Goal: Communication & Community: Answer question/provide support

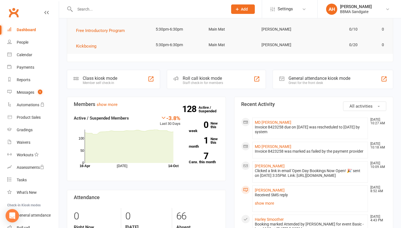
scroll to position [82, 0]
click at [41, 93] on span "1" at bounding box center [40, 92] width 4 height 5
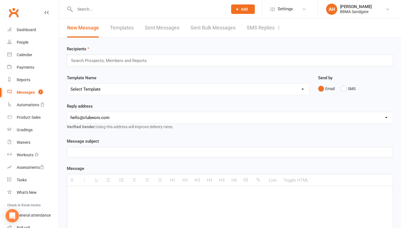
click at [250, 28] on link "SMS Replies 1" at bounding box center [263, 27] width 33 height 19
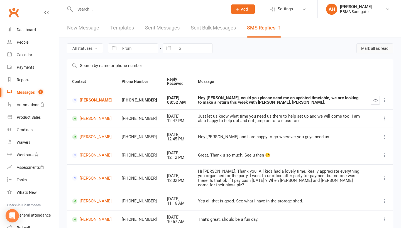
click at [364, 51] on button "Mark all as read" at bounding box center [374, 48] width 37 height 10
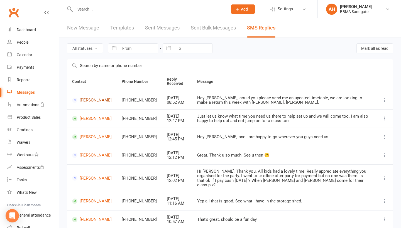
click at [80, 103] on link "[PERSON_NAME]" at bounding box center [92, 100] width 40 height 5
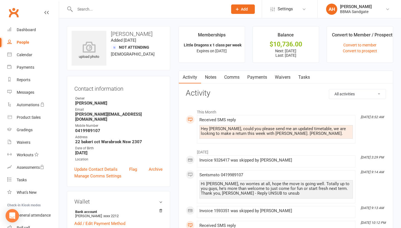
click at [235, 79] on link "Comms" at bounding box center [231, 77] width 23 height 13
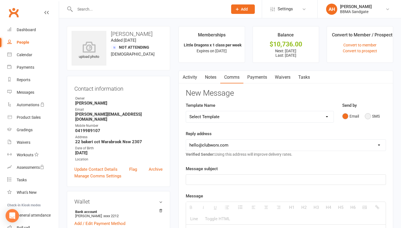
click at [370, 118] on button "SMS" at bounding box center [372, 116] width 15 height 11
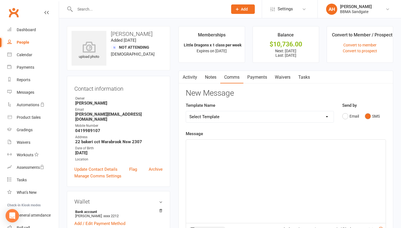
click at [289, 204] on div at bounding box center [286, 182] width 200 height 84
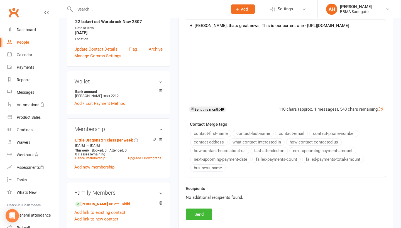
scroll to position [119, 0]
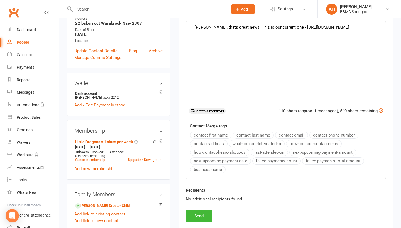
click at [202, 211] on div "Recipients No additional recipients found." at bounding box center [286, 198] width 209 height 23
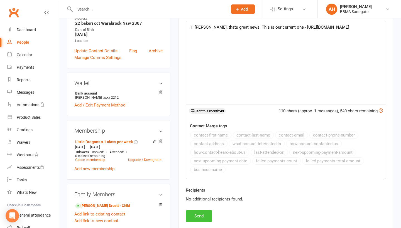
click at [202, 212] on button "Send" at bounding box center [199, 217] width 26 height 12
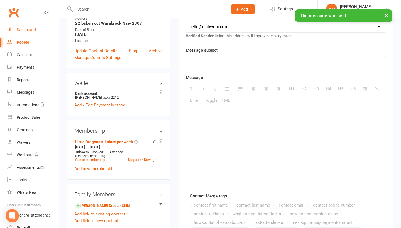
click at [38, 28] on link "Dashboard" at bounding box center [33, 30] width 52 height 13
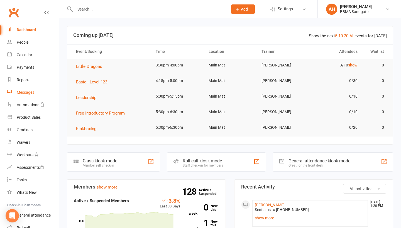
click at [45, 92] on link "Messages" at bounding box center [33, 92] width 52 height 13
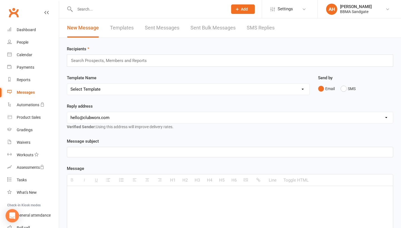
click at [270, 31] on link "SMS Replies" at bounding box center [261, 27] width 28 height 19
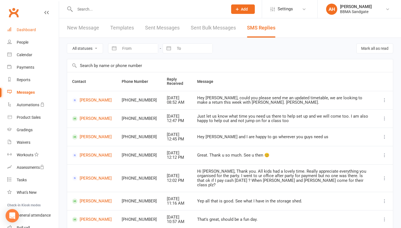
click at [33, 31] on div "Dashboard" at bounding box center [26, 30] width 19 height 4
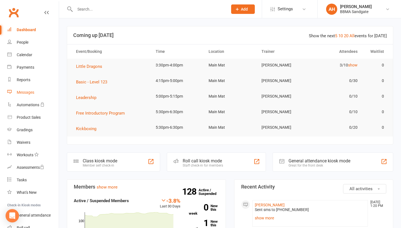
click at [34, 95] on link "Messages" at bounding box center [33, 92] width 52 height 13
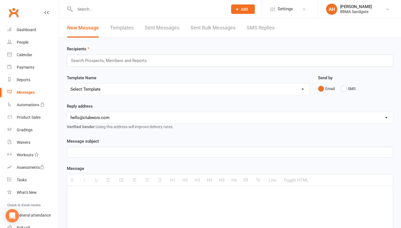
click at [262, 27] on link "SMS Replies" at bounding box center [261, 27] width 28 height 19
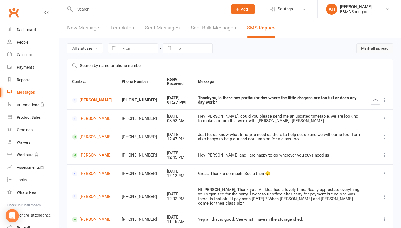
click at [371, 53] on button "Mark all as read" at bounding box center [374, 48] width 37 height 10
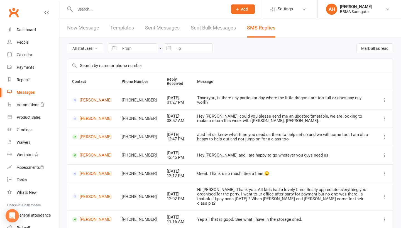
click at [84, 103] on link "[PERSON_NAME]" at bounding box center [92, 100] width 40 height 5
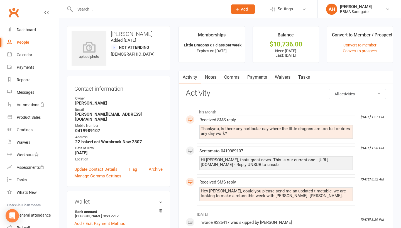
click at [236, 82] on link "Comms" at bounding box center [231, 77] width 23 height 13
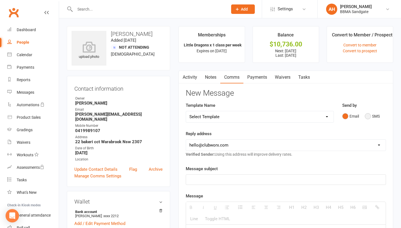
click at [368, 116] on button "SMS" at bounding box center [372, 116] width 15 height 11
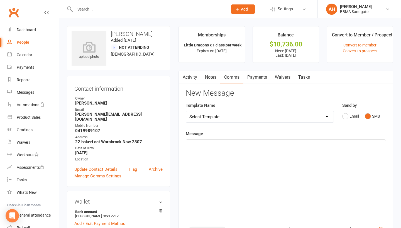
click at [273, 169] on div at bounding box center [286, 182] width 200 height 84
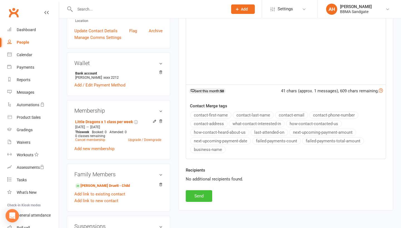
scroll to position [140, 0]
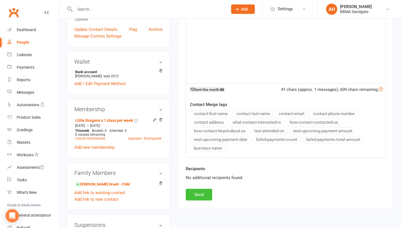
click at [202, 197] on button "Send" at bounding box center [199, 195] width 26 height 12
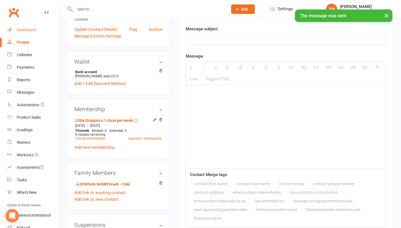
click at [45, 32] on link "Dashboard" at bounding box center [33, 30] width 52 height 13
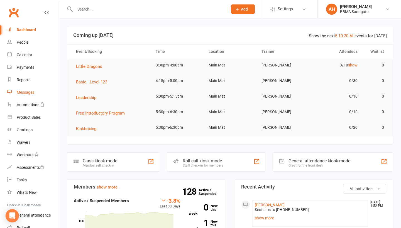
click at [38, 96] on link "Messages" at bounding box center [33, 92] width 52 height 13
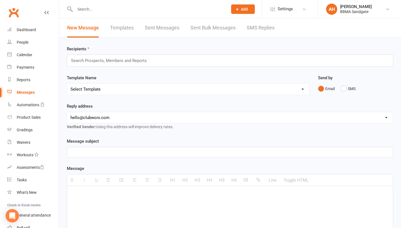
click at [253, 31] on link "SMS Replies" at bounding box center [261, 27] width 28 height 19
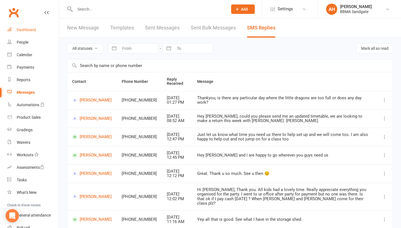
click at [34, 28] on div "Dashboard" at bounding box center [26, 30] width 19 height 4
